Goal: Task Accomplishment & Management: Manage account settings

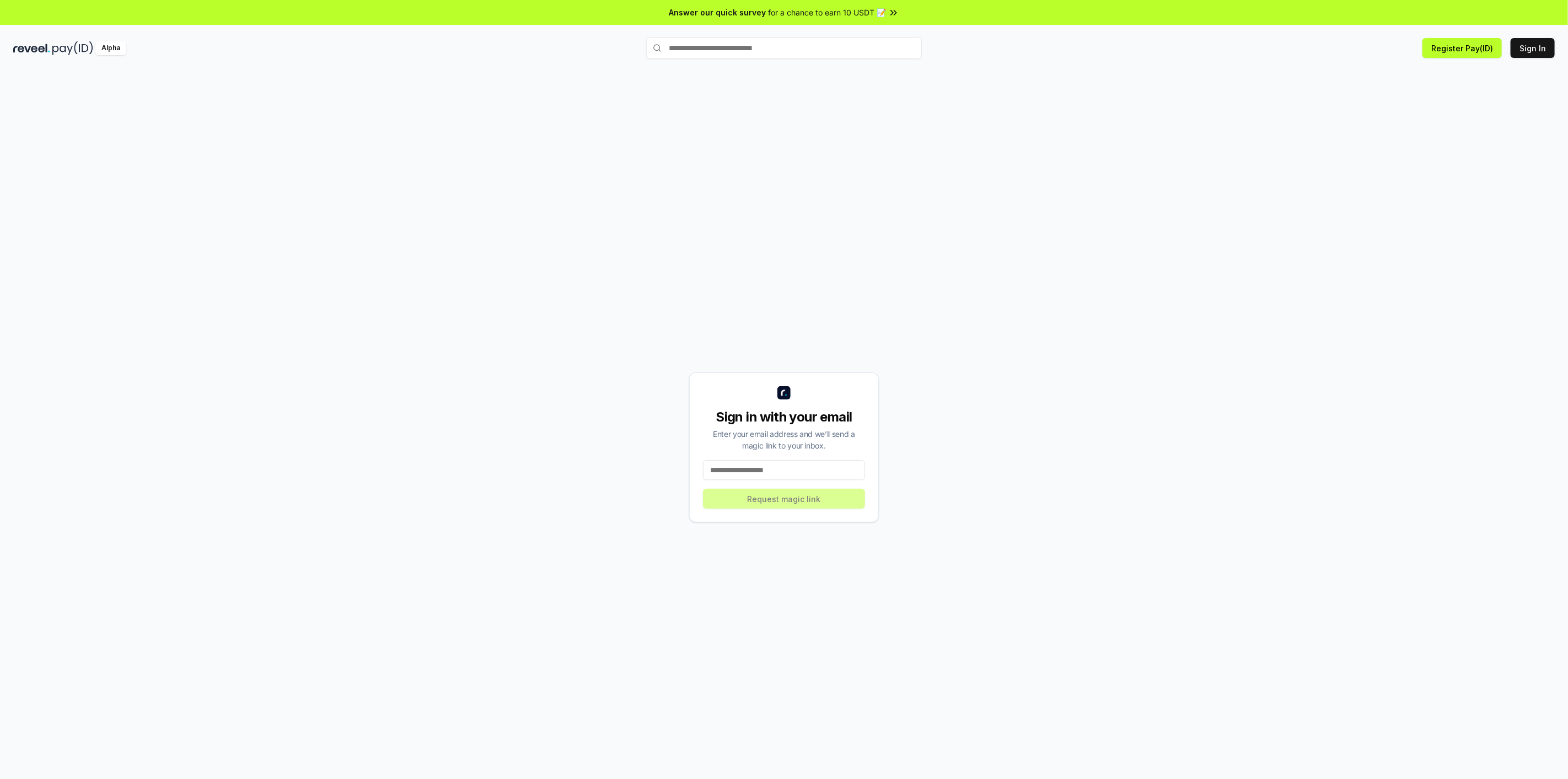
click at [796, 463] on input at bounding box center [784, 470] width 162 height 19
type input "**********"
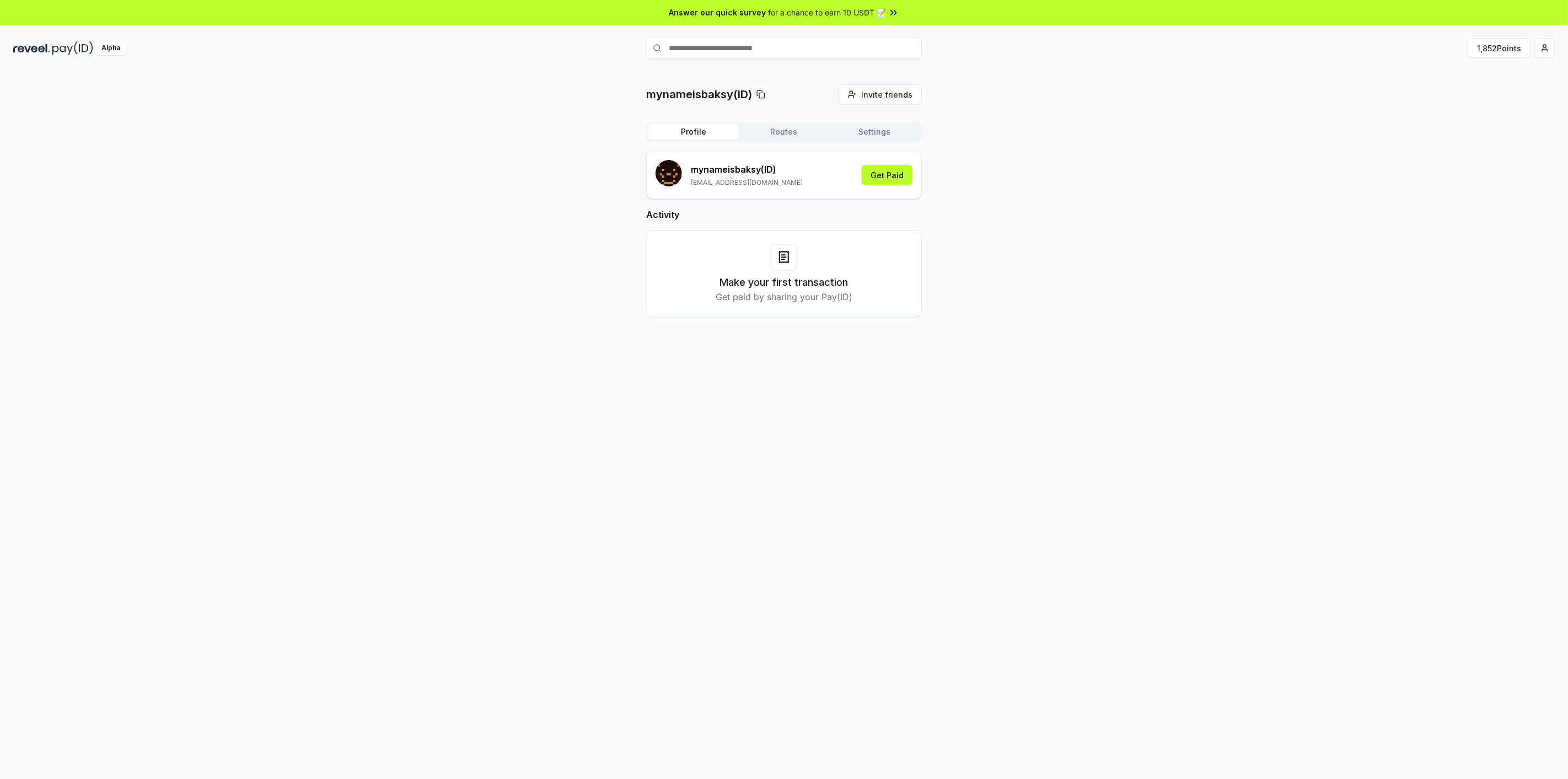
click at [767, 127] on button "Routes" at bounding box center [784, 132] width 90 height 16
click at [690, 129] on button "Profile" at bounding box center [694, 132] width 90 height 16
click at [1509, 48] on button "1,852 Points" at bounding box center [1499, 48] width 63 height 19
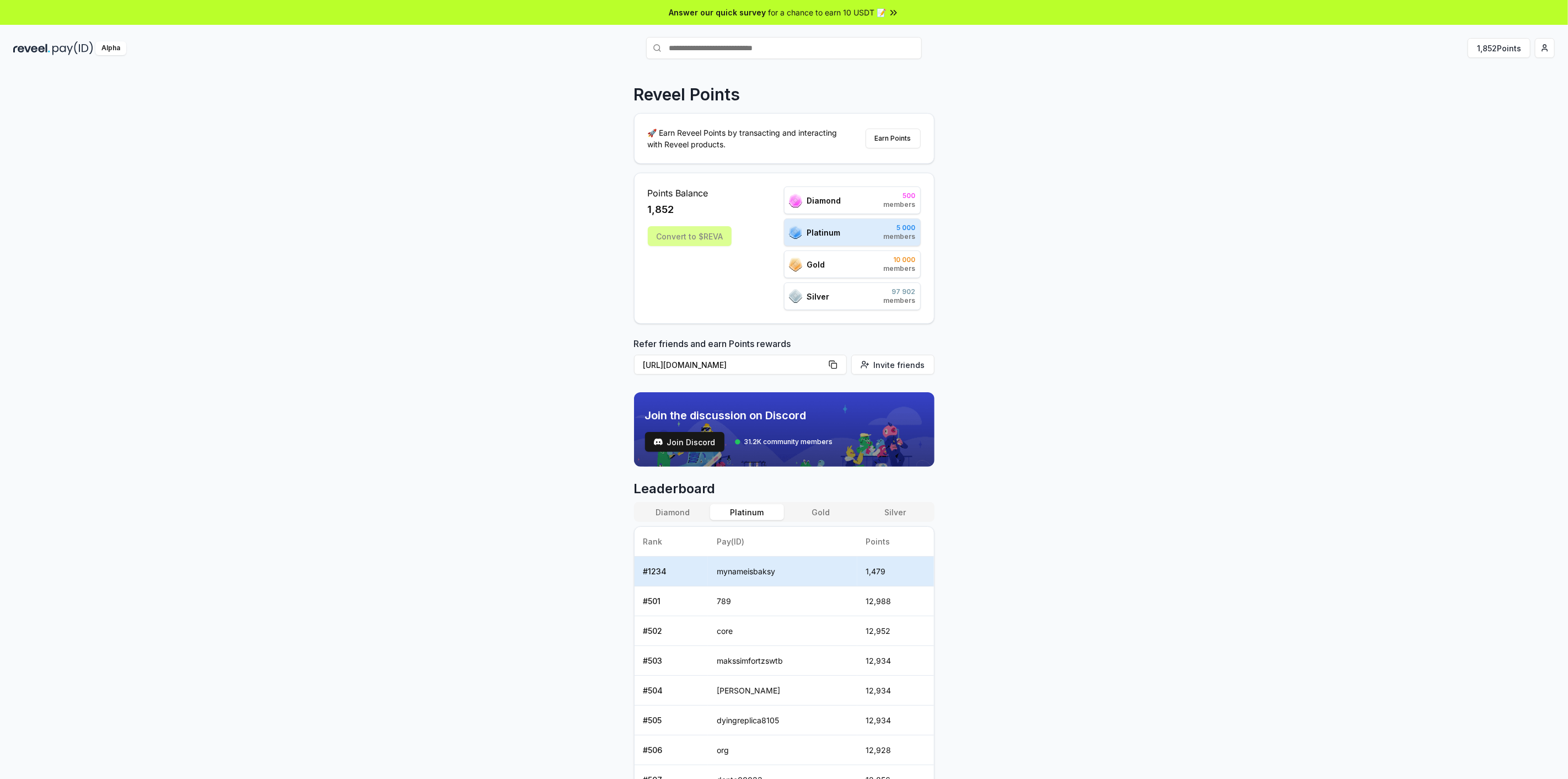
click at [825, 235] on span "Platinum" at bounding box center [823, 232] width 34 height 12
click at [1028, 234] on div "Reveel Points 🚀 Earn Reveel Points by transacting and interacting with Reveel p…" at bounding box center [784, 436] width 1568 height 748
drag, startPoint x: 877, startPoint y: 200, endPoint x: 979, endPoint y: 206, distance: 102.2
click at [954, 202] on div "Reveel Points 🚀 Earn Reveel Points by transacting and interacting with Reveel p…" at bounding box center [784, 436] width 1568 height 748
click at [994, 208] on div "Reveel Points 🚀 Earn Reveel Points by transacting and interacting with Reveel p…" at bounding box center [784, 436] width 1568 height 748
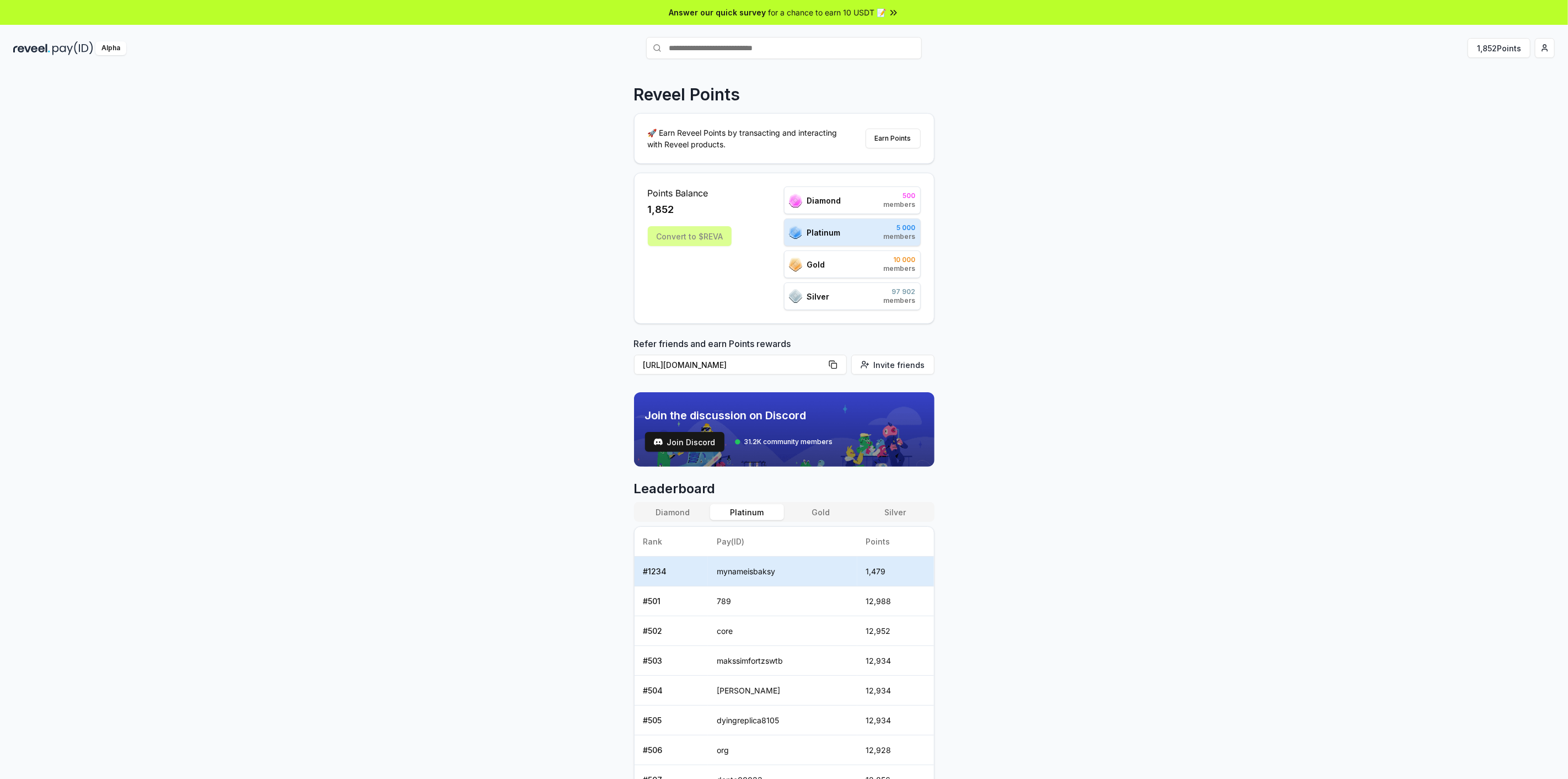
click at [693, 229] on div "Convert to $REVA" at bounding box center [690, 235] width 84 height 19
click at [724, 52] on input "text" at bounding box center [783, 48] width 275 height 22
click at [108, 47] on div "Alpha" at bounding box center [111, 49] width 31 height 14
